Goal: Information Seeking & Learning: Learn about a topic

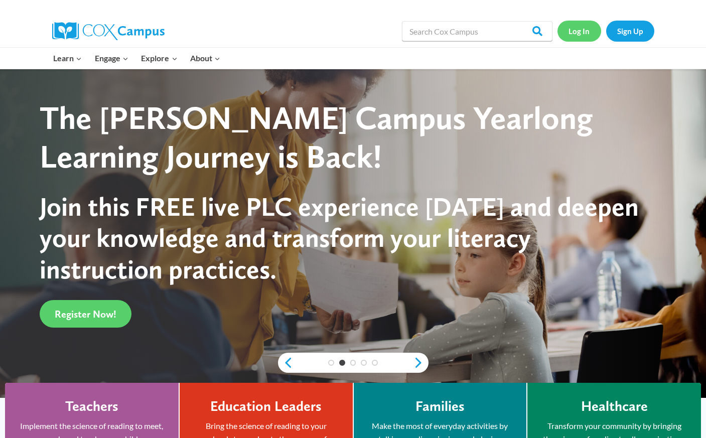
click at [578, 36] on link "Log In" at bounding box center [580, 31] width 44 height 21
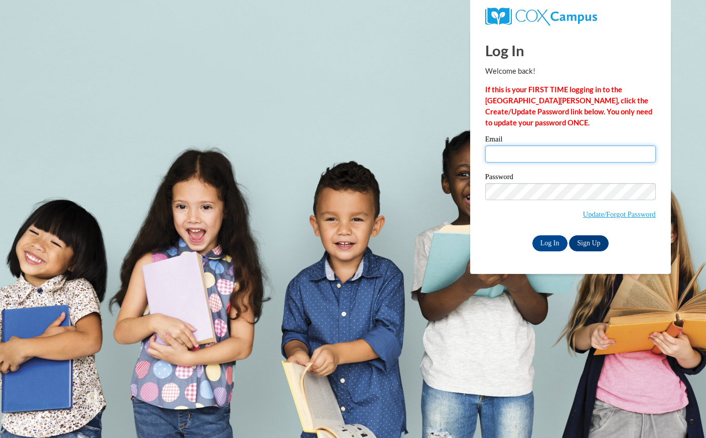
click at [513, 159] on input "Email" at bounding box center [570, 154] width 171 height 17
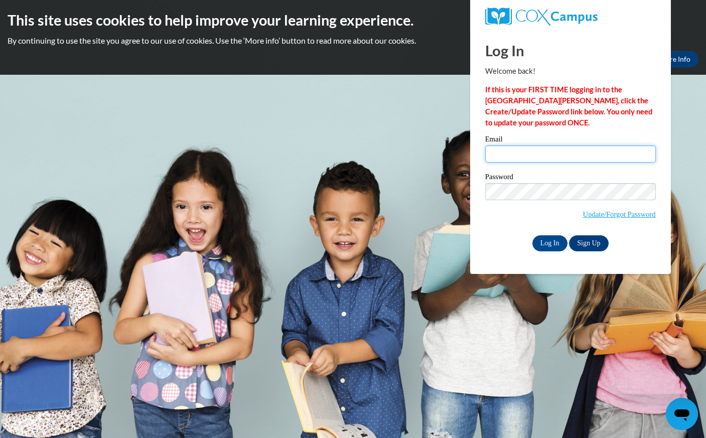
type input "jzizzo@greenfield.k12.wi.us"
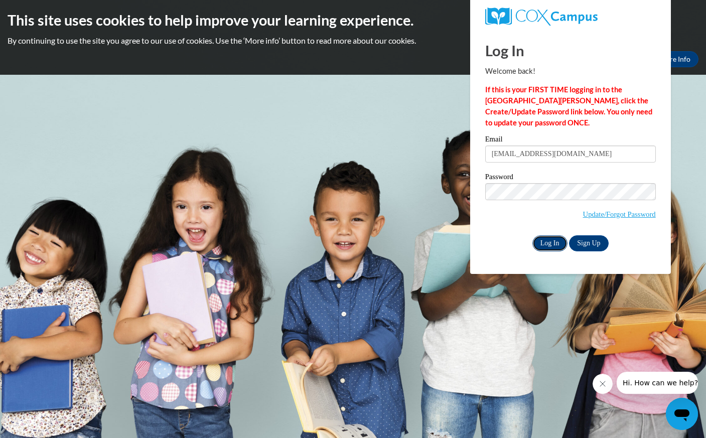
click at [555, 246] on input "Log In" at bounding box center [549, 243] width 35 height 16
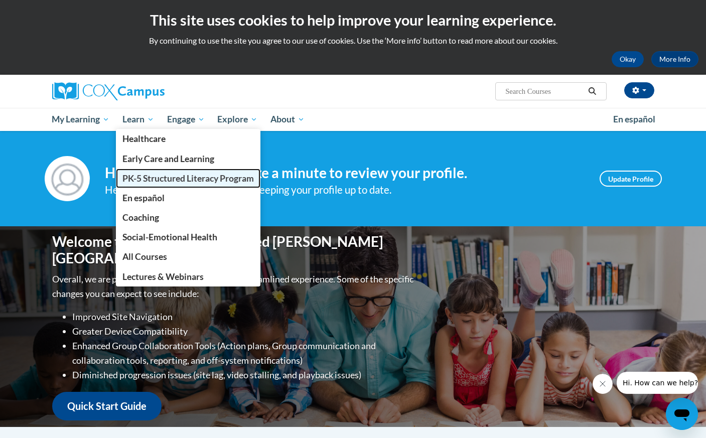
click at [148, 184] on link "PK-5 Structured Literacy Program" at bounding box center [188, 179] width 145 height 20
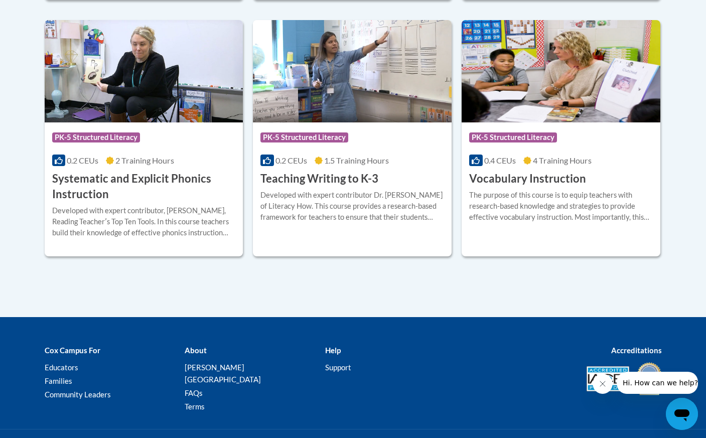
scroll to position [1198, 0]
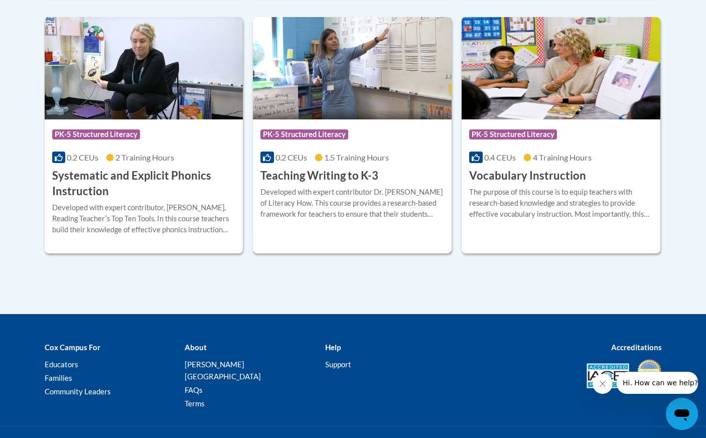
click at [350, 178] on h3 "Teaching Writing to K-3" at bounding box center [319, 176] width 118 height 16
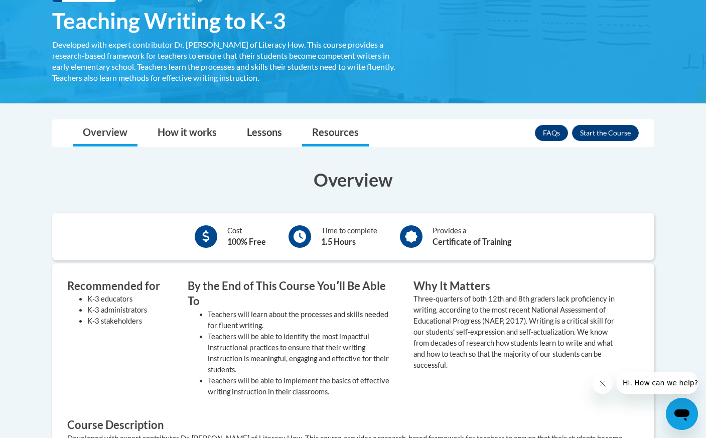
scroll to position [166, 0]
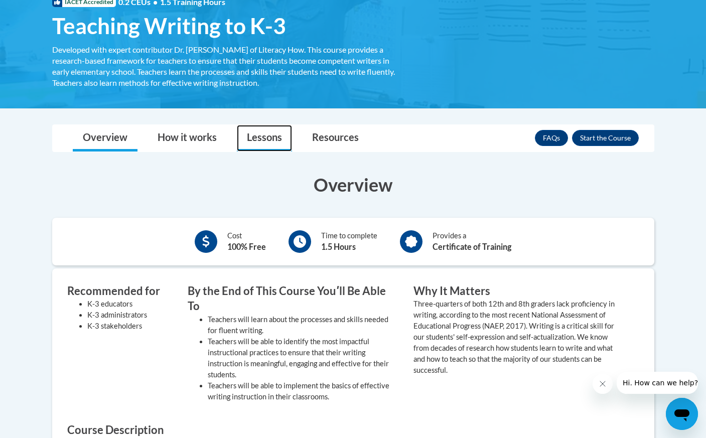
click at [267, 138] on link "Lessons" at bounding box center [264, 138] width 55 height 27
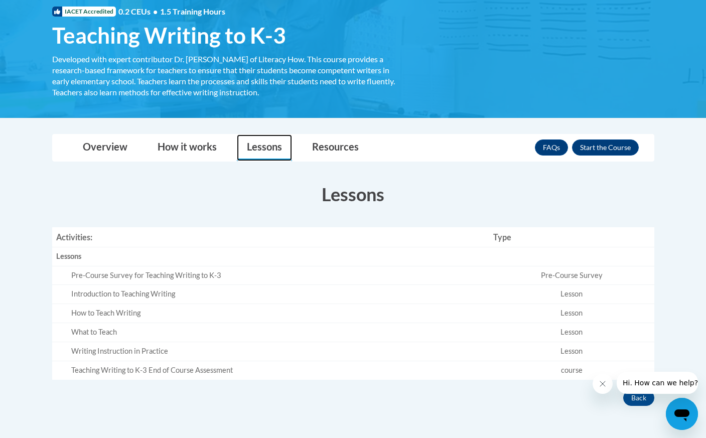
scroll to position [0, 0]
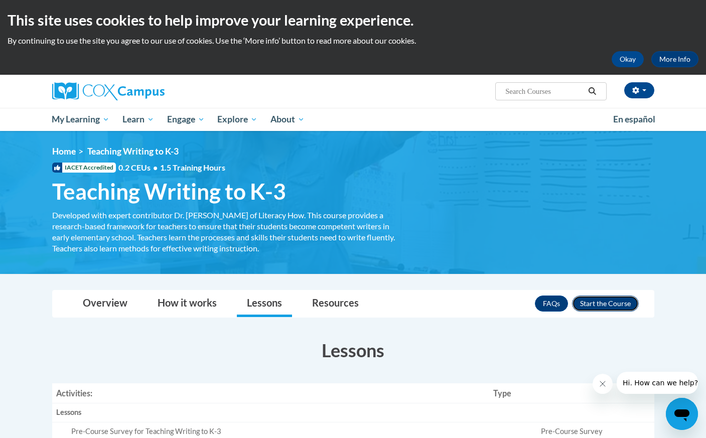
click at [607, 311] on button "Enroll" at bounding box center [605, 304] width 67 height 16
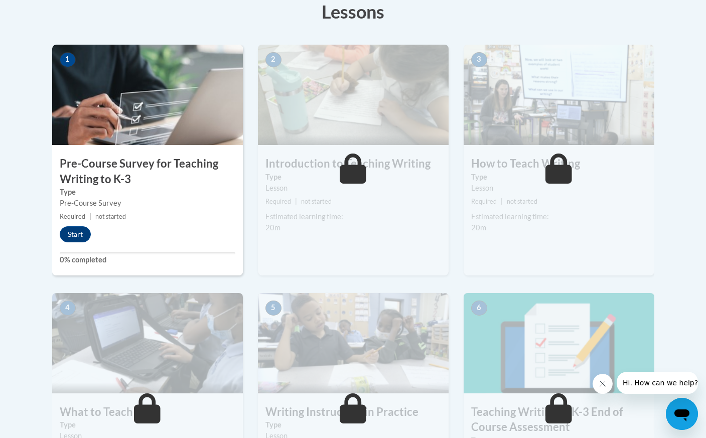
scroll to position [334, 0]
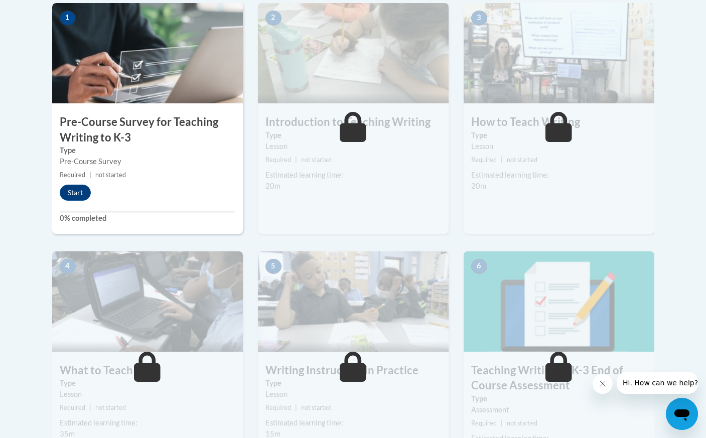
click at [166, 61] on img at bounding box center [147, 53] width 191 height 100
click at [76, 193] on button "Start" at bounding box center [75, 193] width 31 height 16
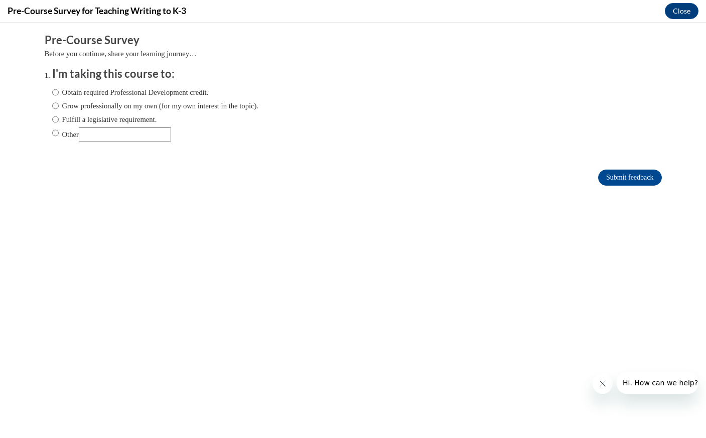
scroll to position [0, 0]
click at [56, 121] on input "Fulfill a legislative requirement." at bounding box center [55, 119] width 7 height 11
radio input "true"
click at [623, 178] on input "Submit feedback" at bounding box center [629, 178] width 63 height 16
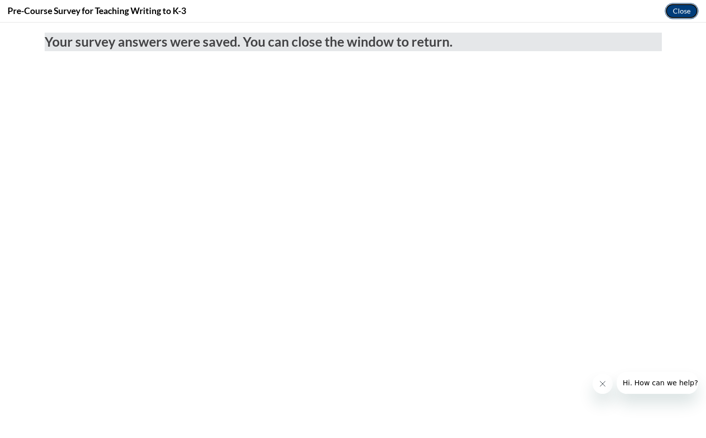
click at [686, 11] on button "Close" at bounding box center [682, 11] width 34 height 16
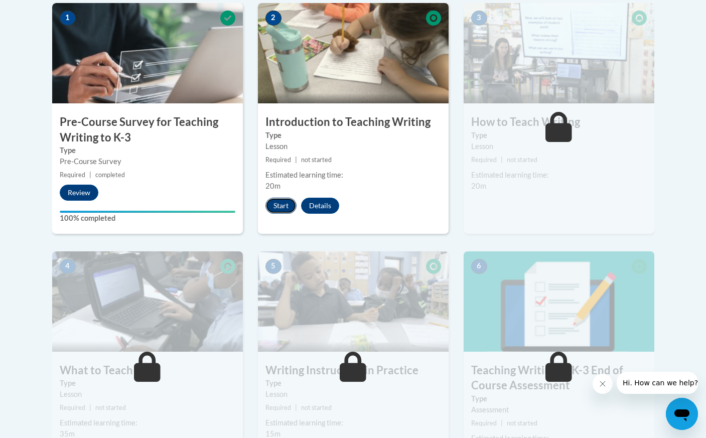
click at [286, 204] on button "Start" at bounding box center [280, 206] width 31 height 16
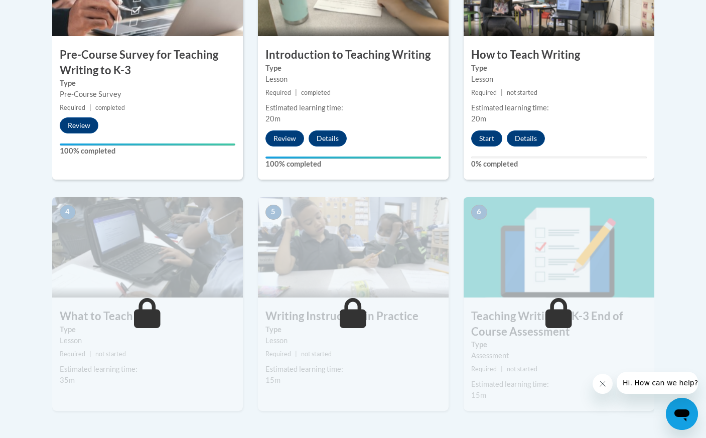
scroll to position [398, 0]
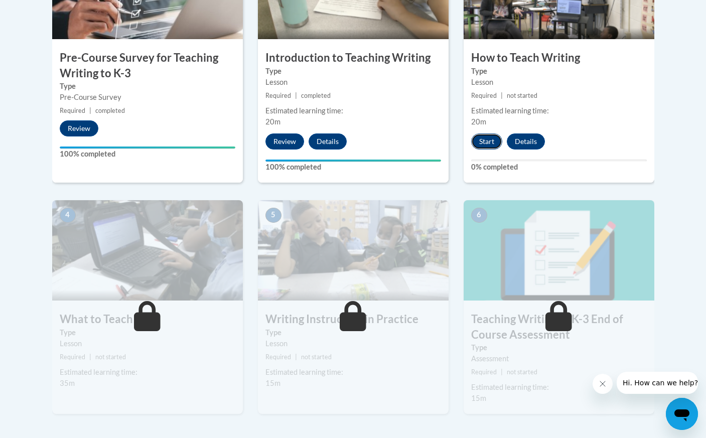
click at [490, 137] on button "Start" at bounding box center [486, 141] width 31 height 16
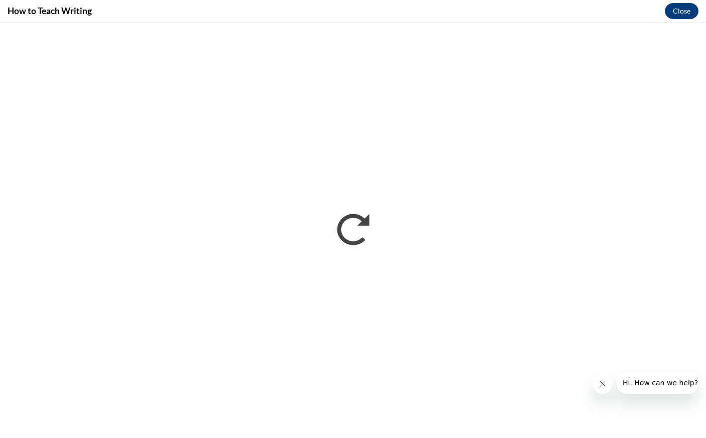
scroll to position [0, 0]
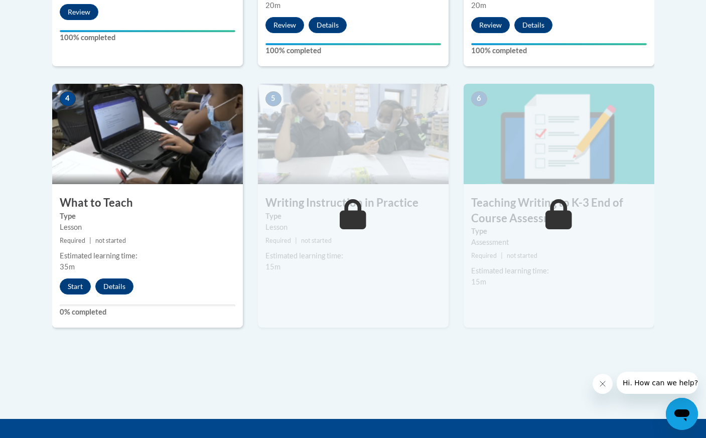
scroll to position [517, 0]
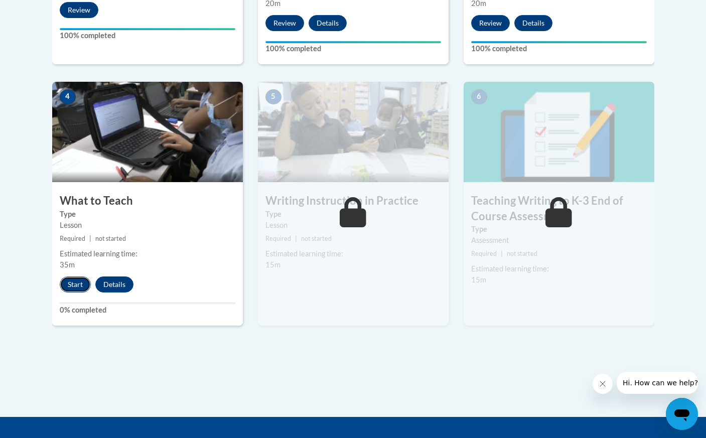
click at [77, 287] on button "Start" at bounding box center [75, 285] width 31 height 16
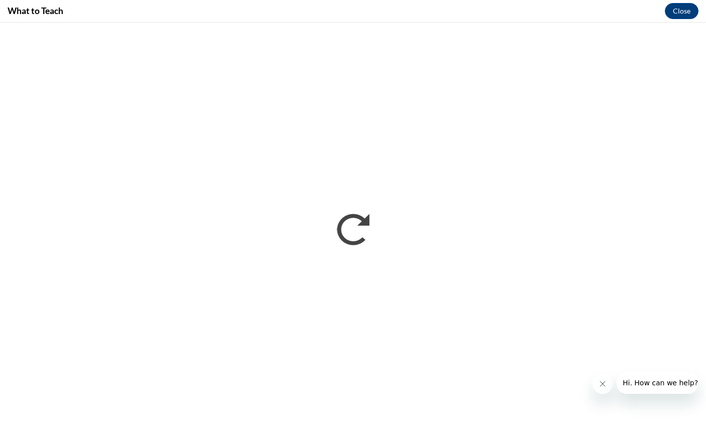
scroll to position [0, 0]
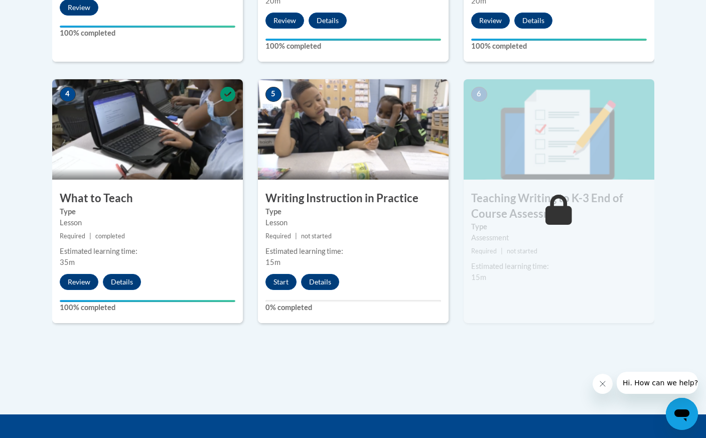
scroll to position [526, 0]
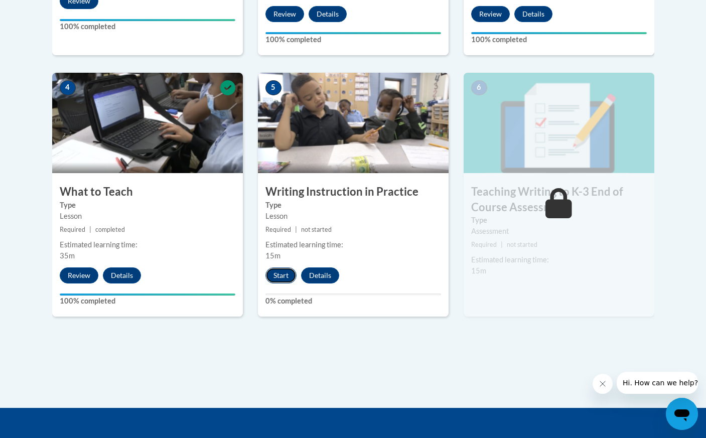
click at [284, 281] on button "Start" at bounding box center [280, 275] width 31 height 16
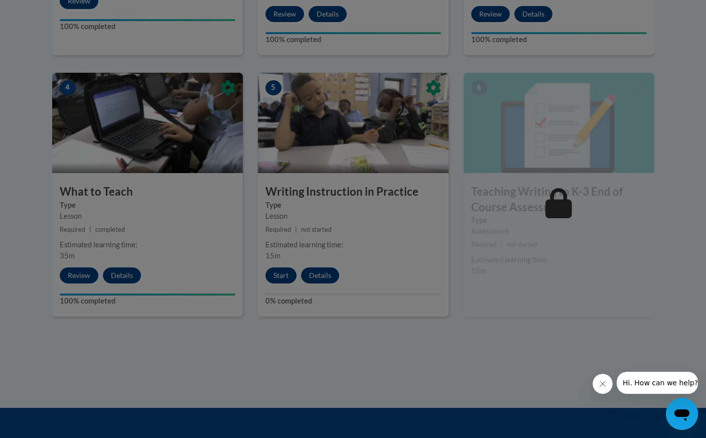
scroll to position [568, 0]
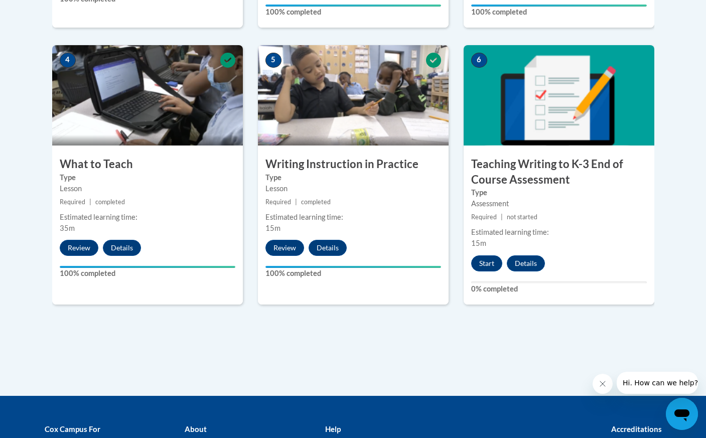
scroll to position [556, 0]
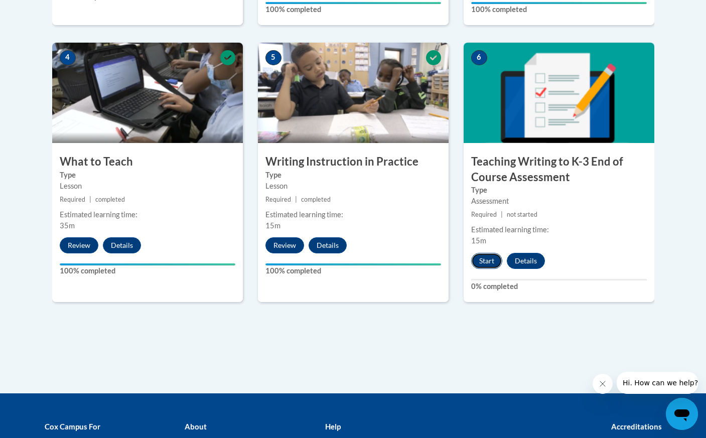
click at [485, 259] on button "Start" at bounding box center [486, 261] width 31 height 16
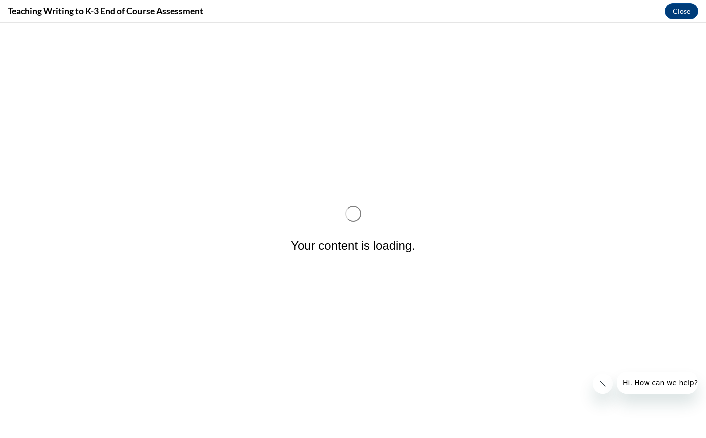
scroll to position [0, 0]
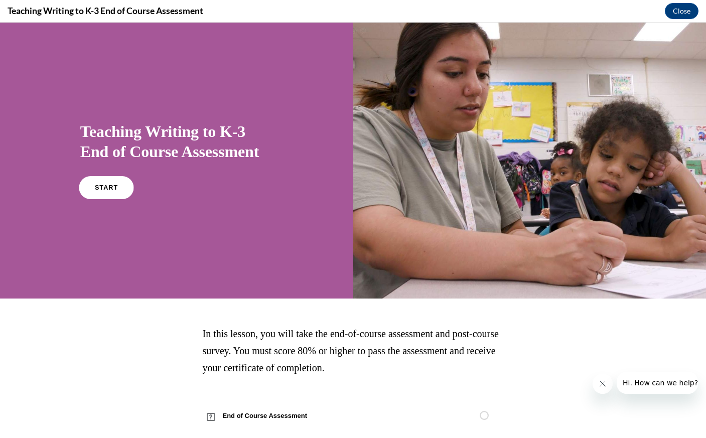
click at [114, 192] on link "START" at bounding box center [106, 187] width 55 height 23
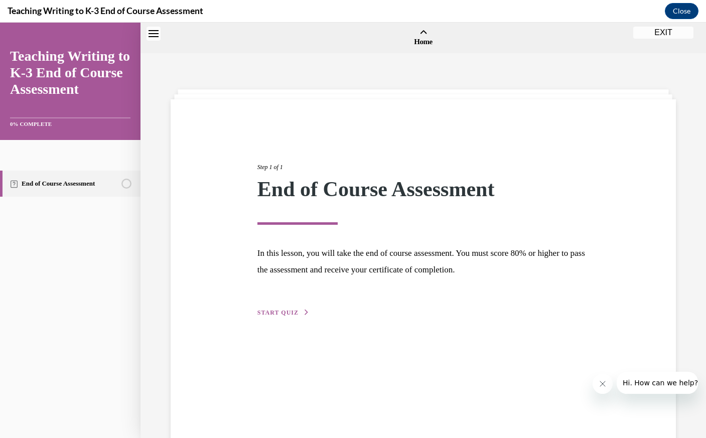
scroll to position [31, 0]
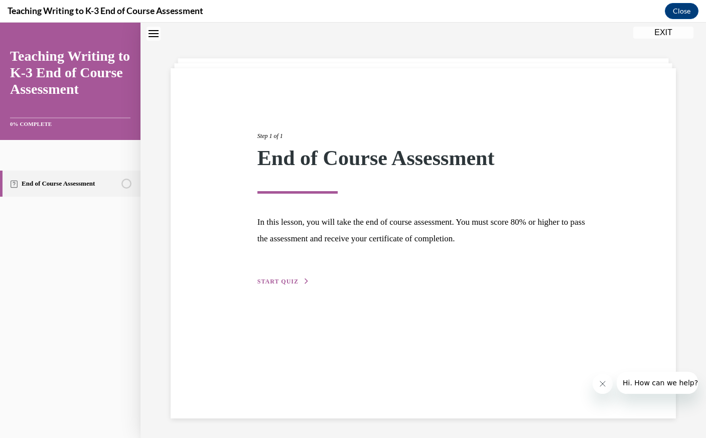
click at [294, 281] on span "START QUIZ" at bounding box center [277, 281] width 41 height 7
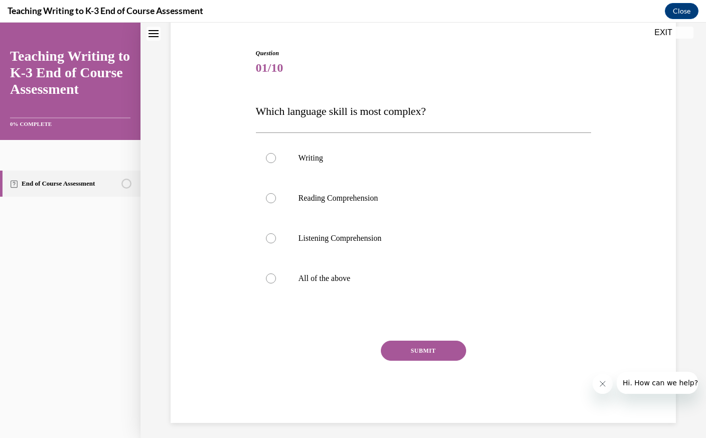
scroll to position [96, 0]
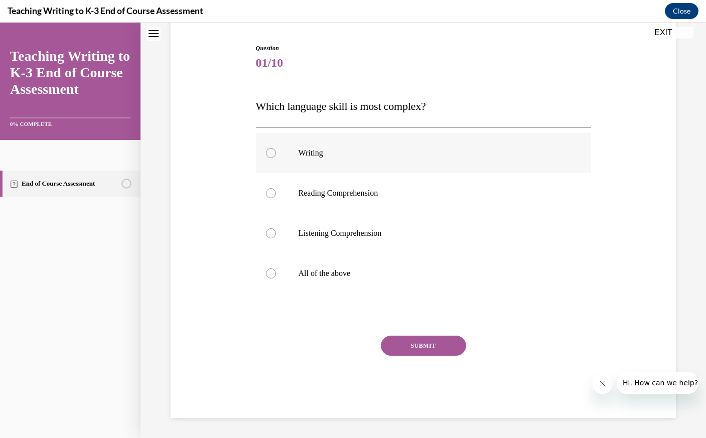
click at [271, 156] on div at bounding box center [271, 153] width 10 height 10
click at [271, 156] on input "Writing" at bounding box center [271, 153] width 10 height 10
radio input "true"
click at [424, 352] on button "SUBMIT" at bounding box center [423, 346] width 85 height 20
click at [269, 276] on div at bounding box center [271, 273] width 10 height 10
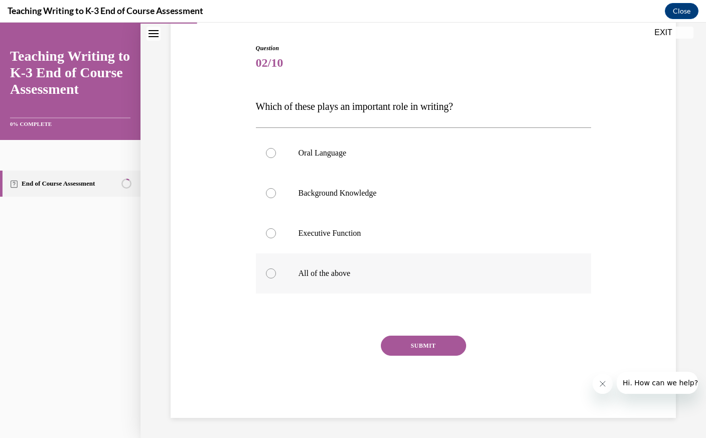
click at [269, 276] on input "All of the above" at bounding box center [271, 273] width 10 height 10
radio input "true"
click at [412, 344] on button "SUBMIT" at bounding box center [423, 346] width 85 height 20
click at [271, 272] on div at bounding box center [271, 273] width 10 height 10
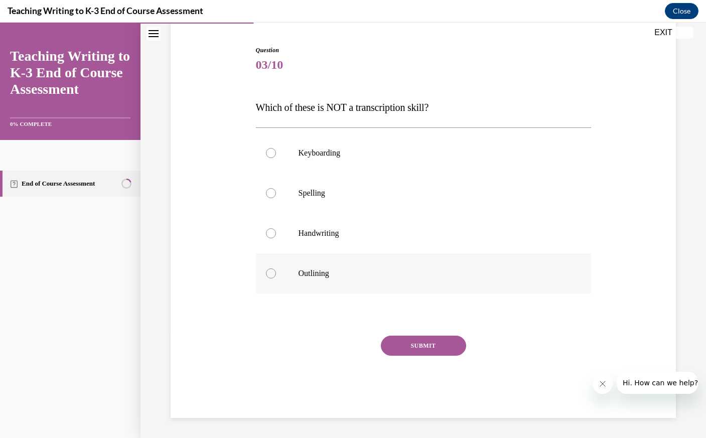
click at [271, 272] on input "Outlining" at bounding box center [271, 273] width 10 height 10
radio input "true"
click at [427, 343] on button "SUBMIT" at bounding box center [423, 346] width 85 height 20
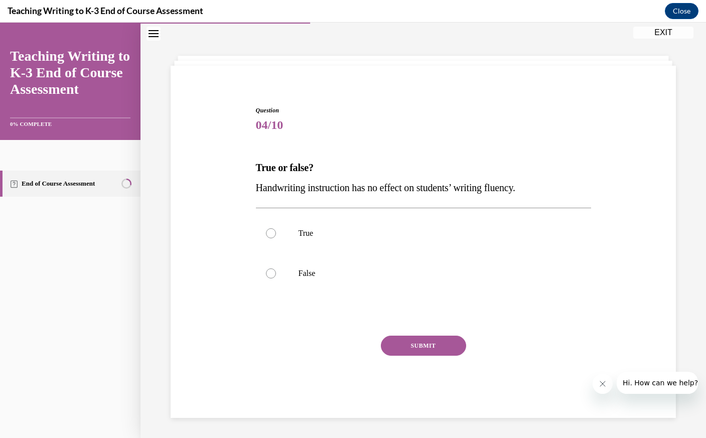
scroll to position [34, 0]
click at [272, 271] on div at bounding box center [271, 273] width 10 height 10
click at [272, 271] on input "False" at bounding box center [271, 273] width 10 height 10
radio input "true"
click at [435, 346] on button "SUBMIT" at bounding box center [423, 346] width 85 height 20
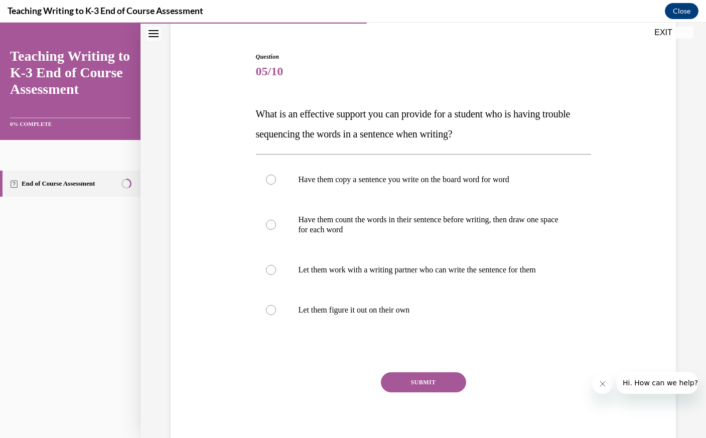
scroll to position [124, 0]
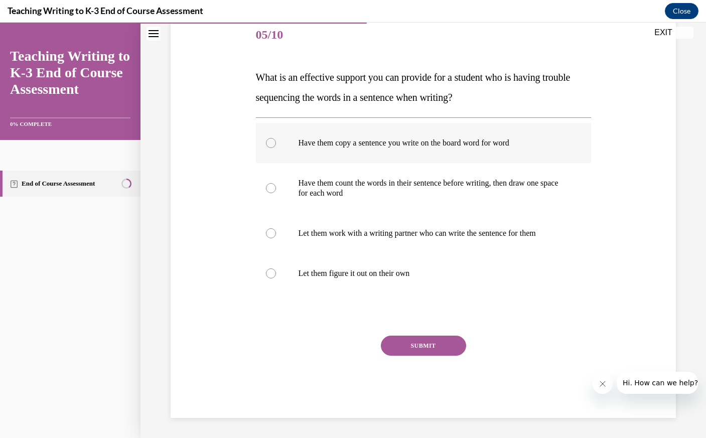
click at [277, 154] on label "Have them copy a sentence you write on the board word for word" at bounding box center [423, 143] width 335 height 40
click at [276, 148] on input "Have them copy a sentence you write on the board word for word" at bounding box center [271, 143] width 10 height 10
radio input "true"
click at [271, 188] on div at bounding box center [271, 188] width 10 height 10
click at [271, 188] on input "Have them count the words in their sentence before writing, then draw one space…" at bounding box center [271, 188] width 10 height 10
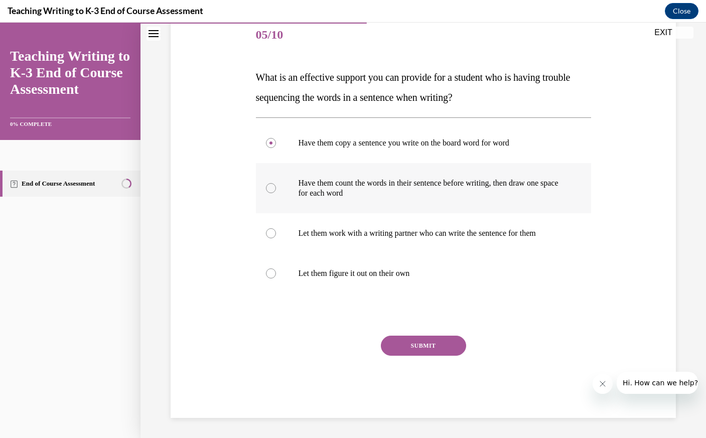
radio input "true"
click at [424, 341] on button "SUBMIT" at bounding box center [423, 346] width 85 height 20
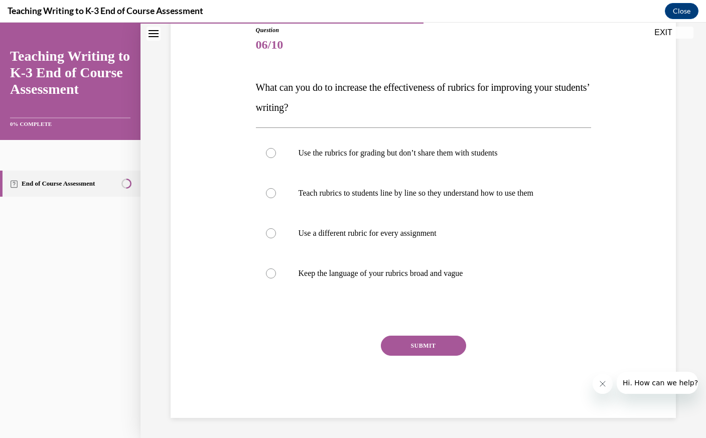
scroll to position [112, 0]
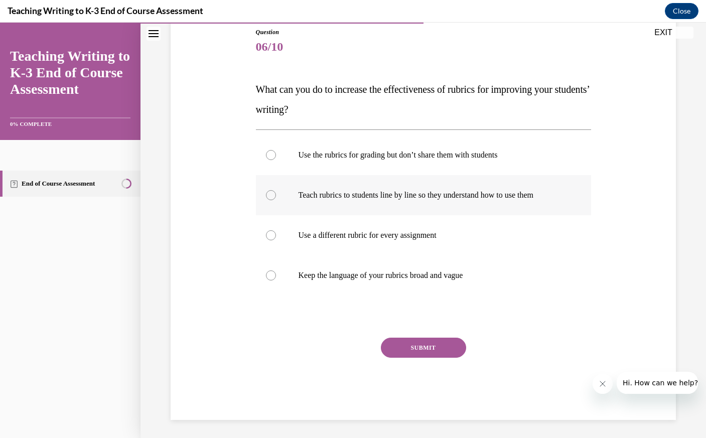
click at [277, 203] on label "Teach rubrics to students line by line so they understand how to use them" at bounding box center [423, 195] width 335 height 40
click at [276, 200] on input "Teach rubrics to students line by line so they understand how to use them" at bounding box center [271, 195] width 10 height 10
radio input "true"
click at [428, 345] on button "SUBMIT" at bounding box center [423, 348] width 85 height 20
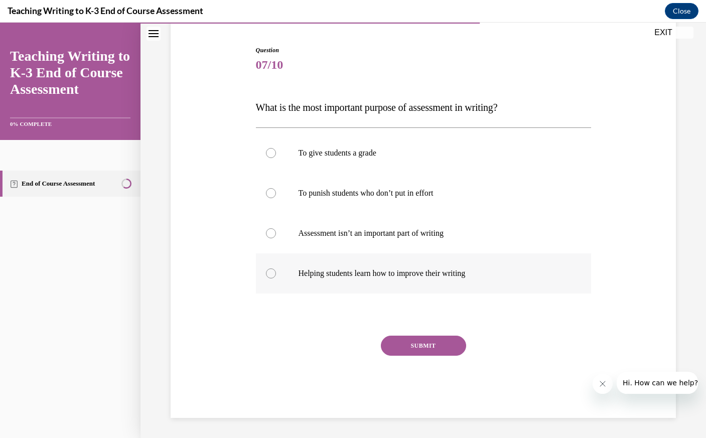
click at [274, 275] on div at bounding box center [271, 273] width 10 height 10
click at [274, 275] on input "Helping students learn how to improve their writing" at bounding box center [271, 273] width 10 height 10
radio input "true"
click at [415, 346] on button "SUBMIT" at bounding box center [423, 346] width 85 height 20
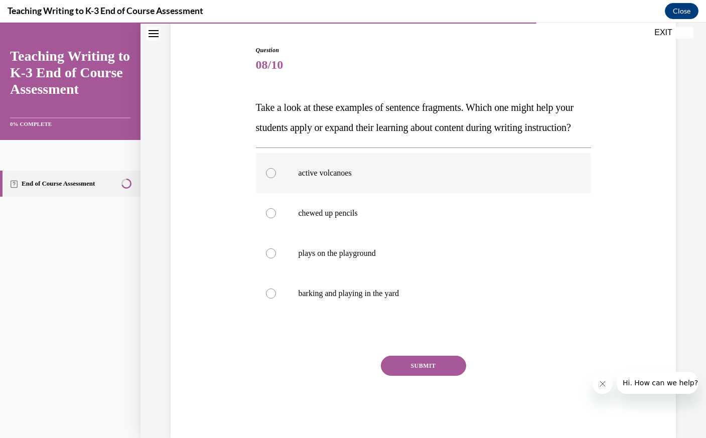
click at [271, 178] on div at bounding box center [271, 173] width 10 height 10
click at [271, 178] on input "active volcanoes" at bounding box center [271, 173] width 10 height 10
radio input "true"
click at [416, 376] on button "SUBMIT" at bounding box center [423, 366] width 85 height 20
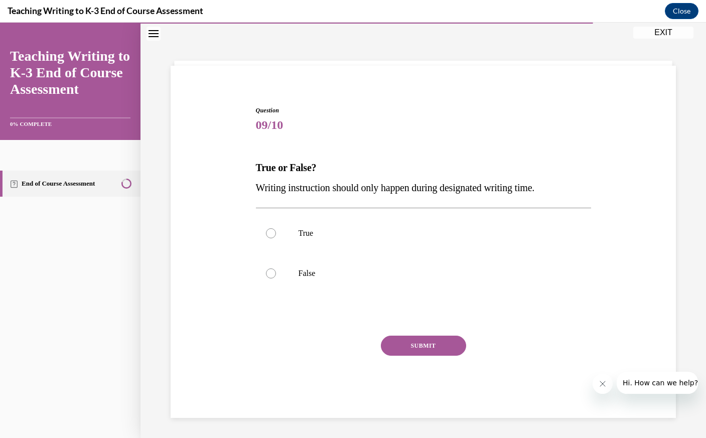
scroll to position [34, 0]
click at [270, 275] on div at bounding box center [271, 273] width 10 height 10
click at [270, 275] on input "False" at bounding box center [271, 273] width 10 height 10
radio input "true"
click at [414, 347] on button "SUBMIT" at bounding box center [423, 346] width 85 height 20
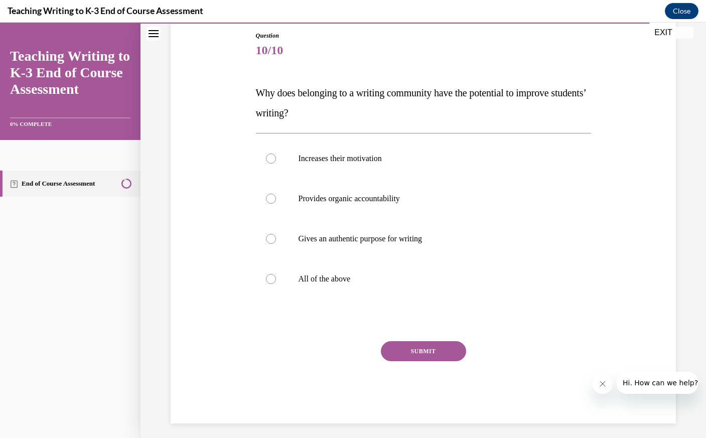
scroll to position [109, 0]
click at [271, 281] on div at bounding box center [271, 279] width 10 height 10
click at [271, 281] on input "All of the above" at bounding box center [271, 279] width 10 height 10
radio input "true"
click at [435, 359] on button "SUBMIT" at bounding box center [423, 351] width 85 height 20
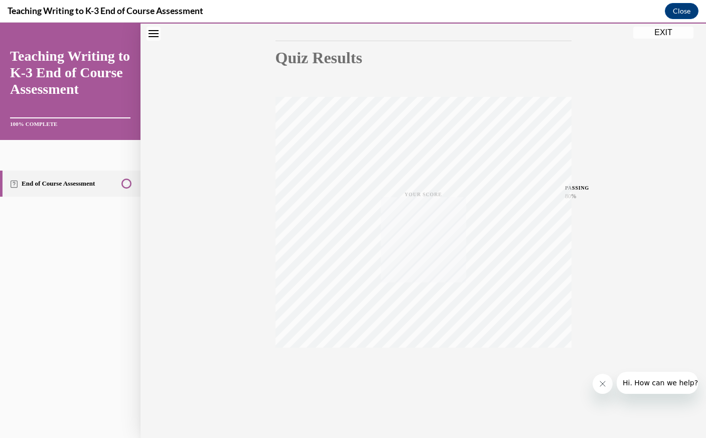
scroll to position [99, 0]
click at [656, 34] on button "EXIT" at bounding box center [663, 33] width 60 height 12
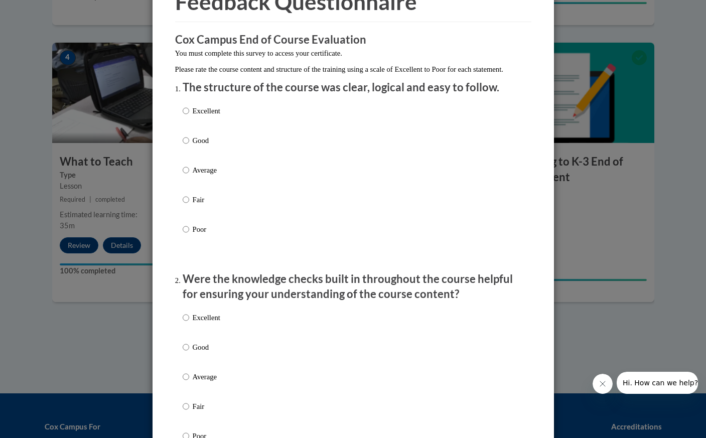
scroll to position [52, 0]
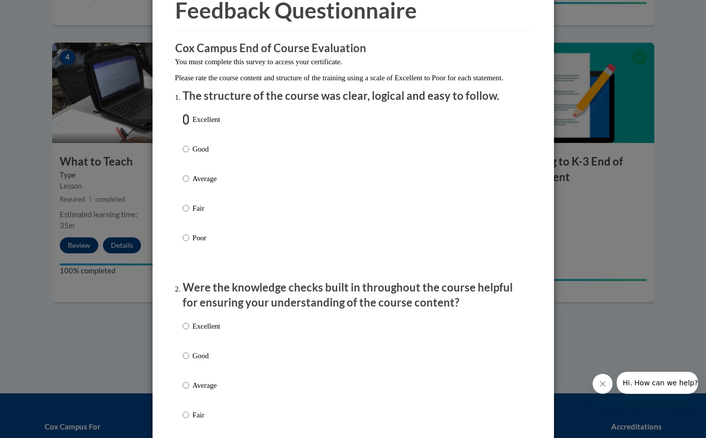
click at [185, 125] on input "Excellent" at bounding box center [186, 119] width 7 height 11
radio input "true"
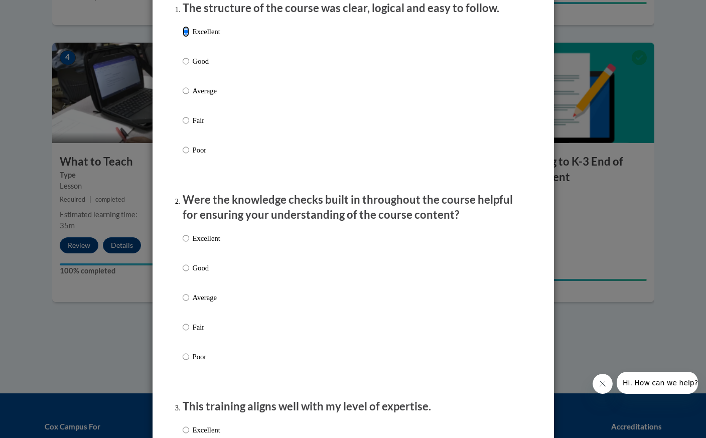
scroll to position [141, 0]
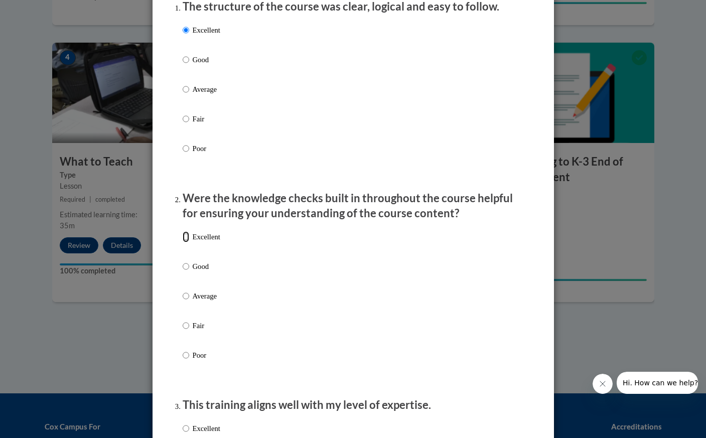
click at [187, 242] on input "Excellent" at bounding box center [186, 236] width 7 height 11
radio input "true"
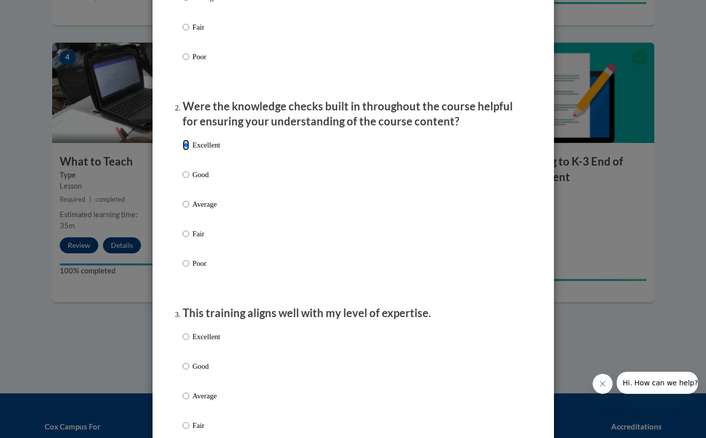
scroll to position [241, 0]
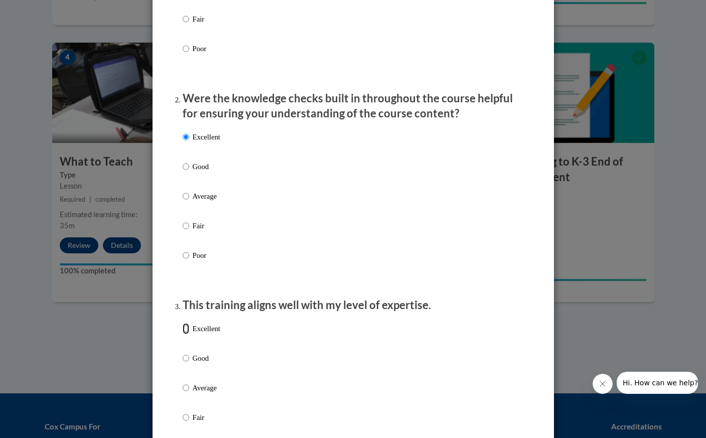
click at [188, 334] on input "Excellent" at bounding box center [186, 328] width 7 height 11
radio input "true"
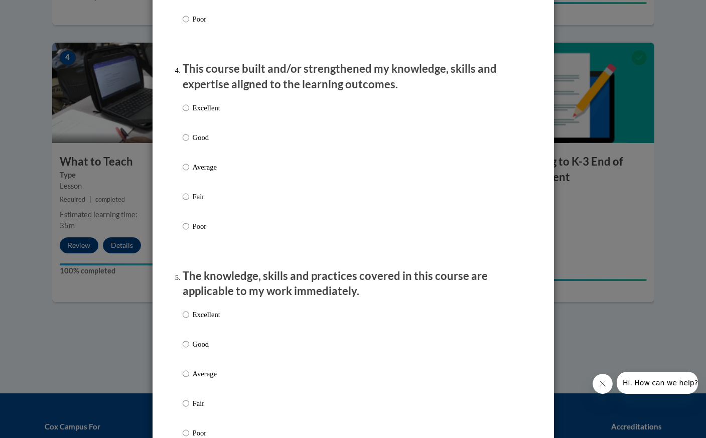
scroll to position [679, 0]
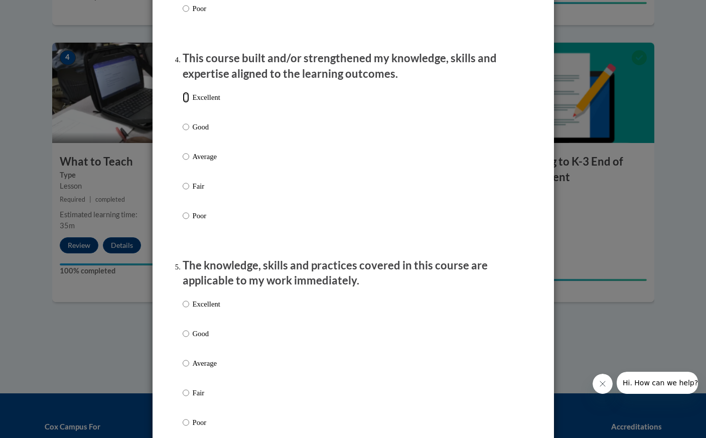
click at [185, 103] on input "Excellent" at bounding box center [186, 97] width 7 height 11
radio input "true"
click at [186, 310] on input "Excellent" at bounding box center [186, 304] width 7 height 11
radio input "true"
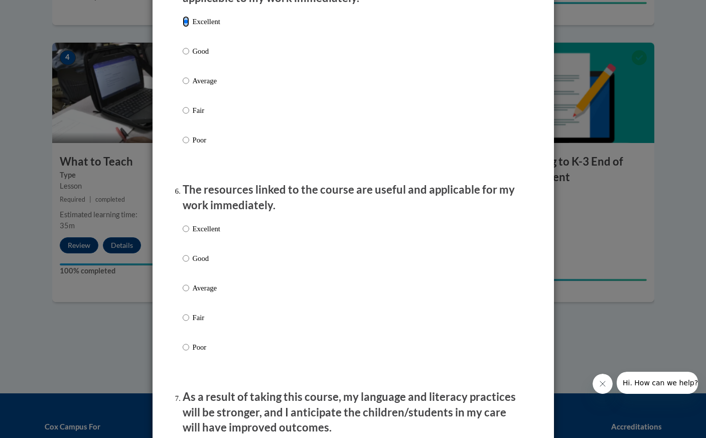
scroll to position [1003, 0]
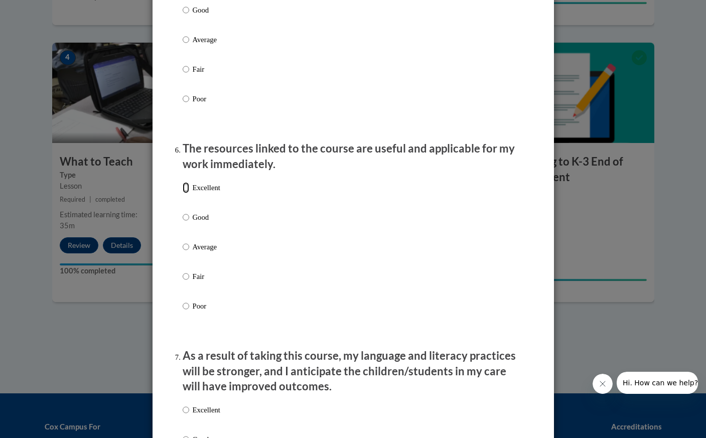
click at [186, 193] on input "Excellent" at bounding box center [186, 187] width 7 height 11
radio input "true"
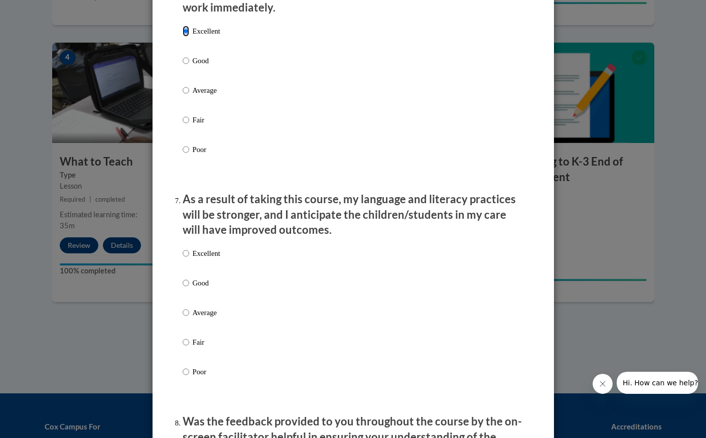
scroll to position [1162, 0]
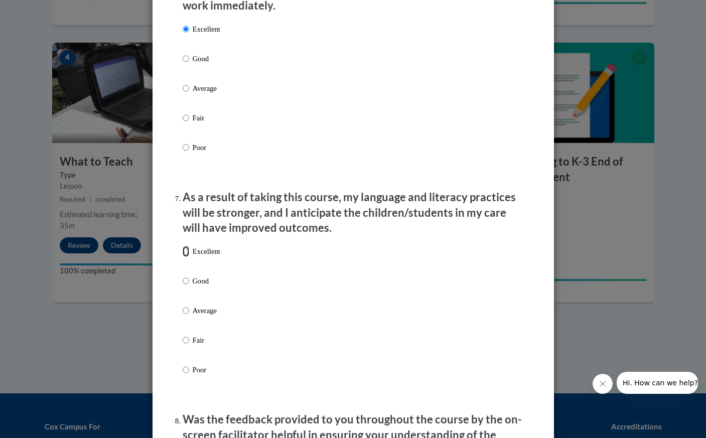
click at [187, 257] on input "Excellent" at bounding box center [186, 251] width 7 height 11
radio input "true"
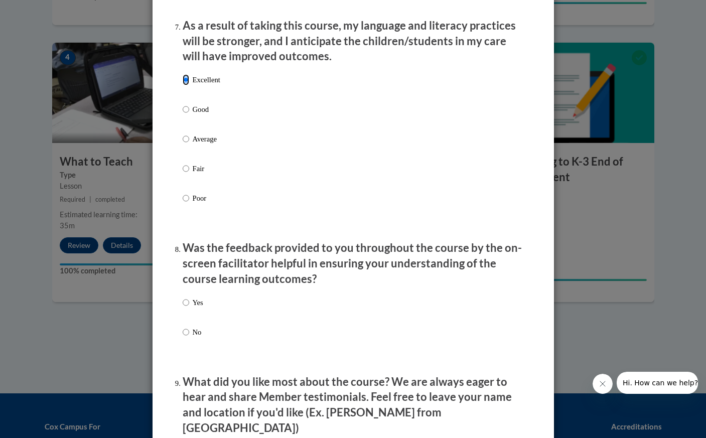
scroll to position [1344, 0]
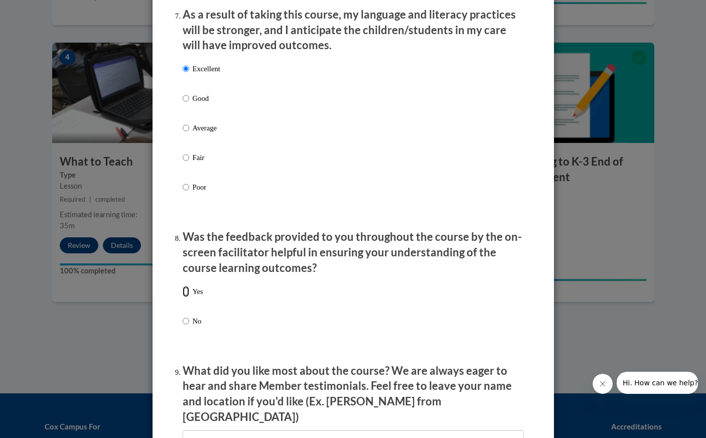
click at [187, 297] on input "Yes" at bounding box center [186, 291] width 7 height 11
radio input "true"
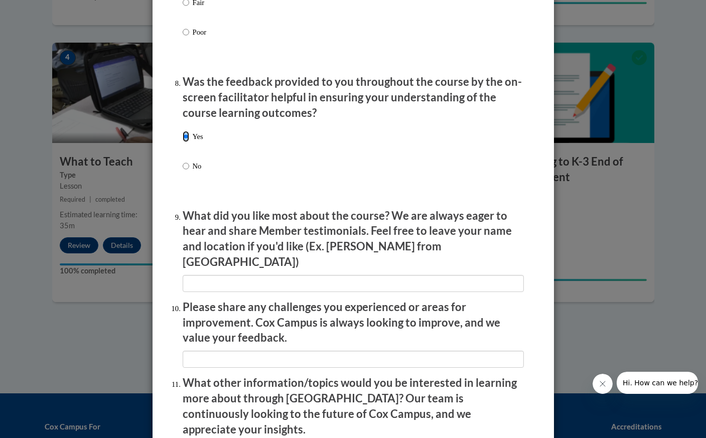
scroll to position [1650, 0]
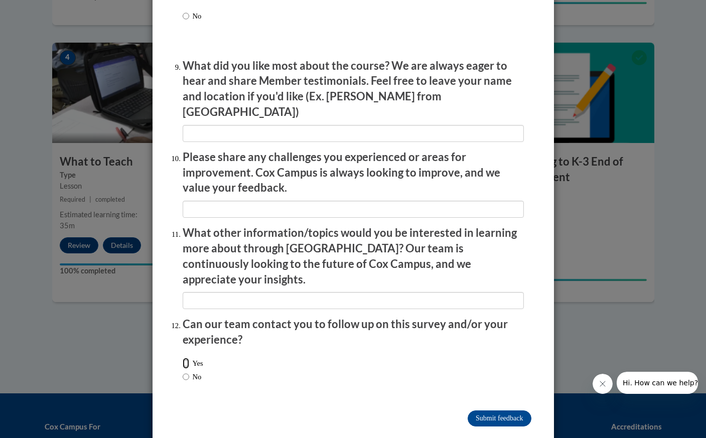
click at [188, 358] on input "Yes" at bounding box center [186, 363] width 7 height 11
radio input "true"
click at [185, 371] on input "No" at bounding box center [186, 376] width 7 height 11
radio input "true"
click at [499, 411] on input "Submit feedback" at bounding box center [499, 419] width 63 height 16
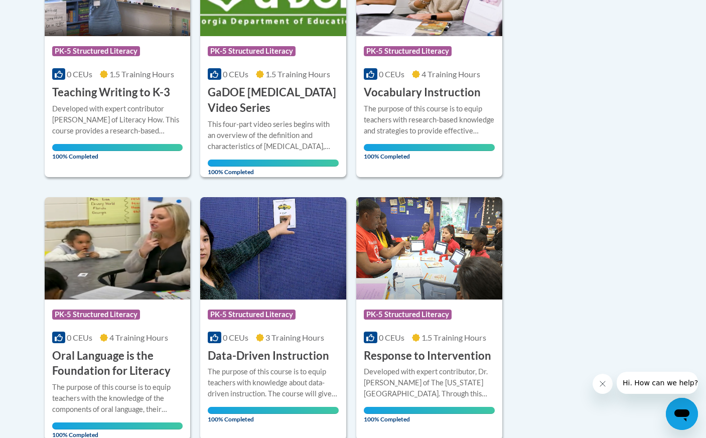
scroll to position [327, 0]
